Goal: Task Accomplishment & Management: Manage account settings

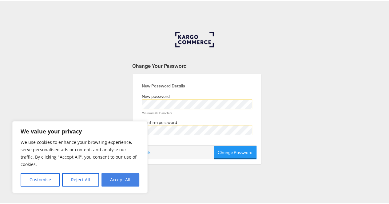
click at [116, 183] on button "Accept All" at bounding box center [120, 179] width 38 height 14
checkbox input "true"
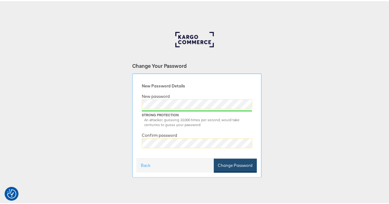
click at [229, 170] on button "Change Password" at bounding box center [235, 165] width 43 height 14
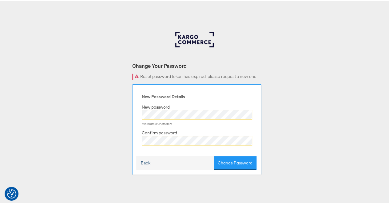
click at [143, 164] on link "Back" at bounding box center [146, 162] width 10 height 6
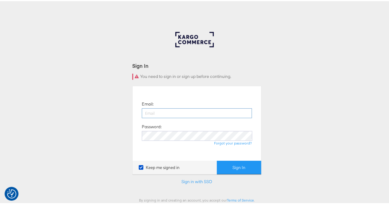
click at [180, 114] on input "email" at bounding box center [197, 112] width 110 height 10
click at [152, 114] on input "email" at bounding box center [197, 112] width 110 height 10
type input "natalie.hawkins@omc.com"
click at [217, 160] on button "Sign In" at bounding box center [239, 167] width 44 height 14
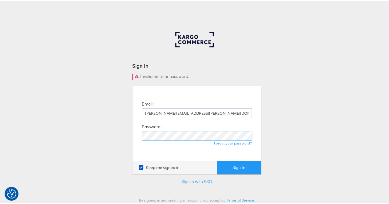
click at [217, 160] on button "Sign In" at bounding box center [239, 167] width 44 height 14
click at [234, 144] on link "Forgot your password?" at bounding box center [233, 142] width 38 height 5
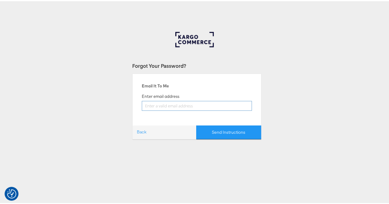
click at [149, 107] on input "email" at bounding box center [197, 105] width 110 height 10
type input "[PERSON_NAME][EMAIL_ADDRESS][PERSON_NAME][DOMAIN_NAME]"
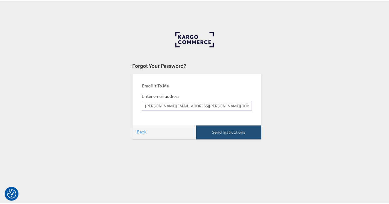
click at [231, 132] on button "Send Instructions" at bounding box center [228, 131] width 65 height 14
